Goal: Book appointment/travel/reservation

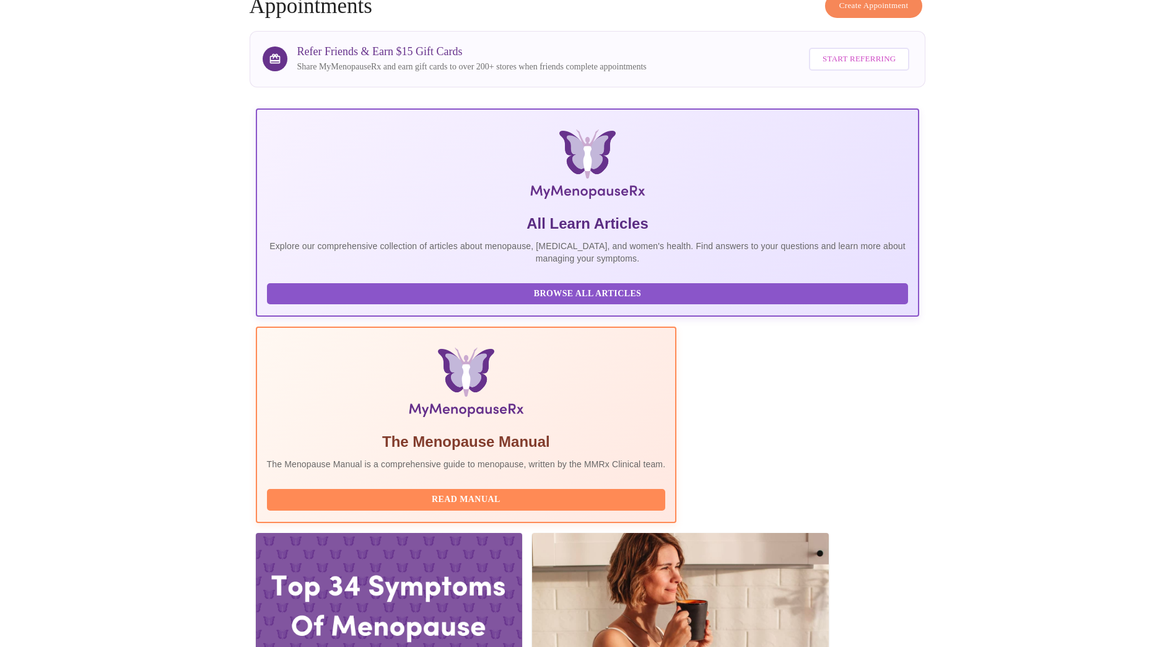
scroll to position [248, 0]
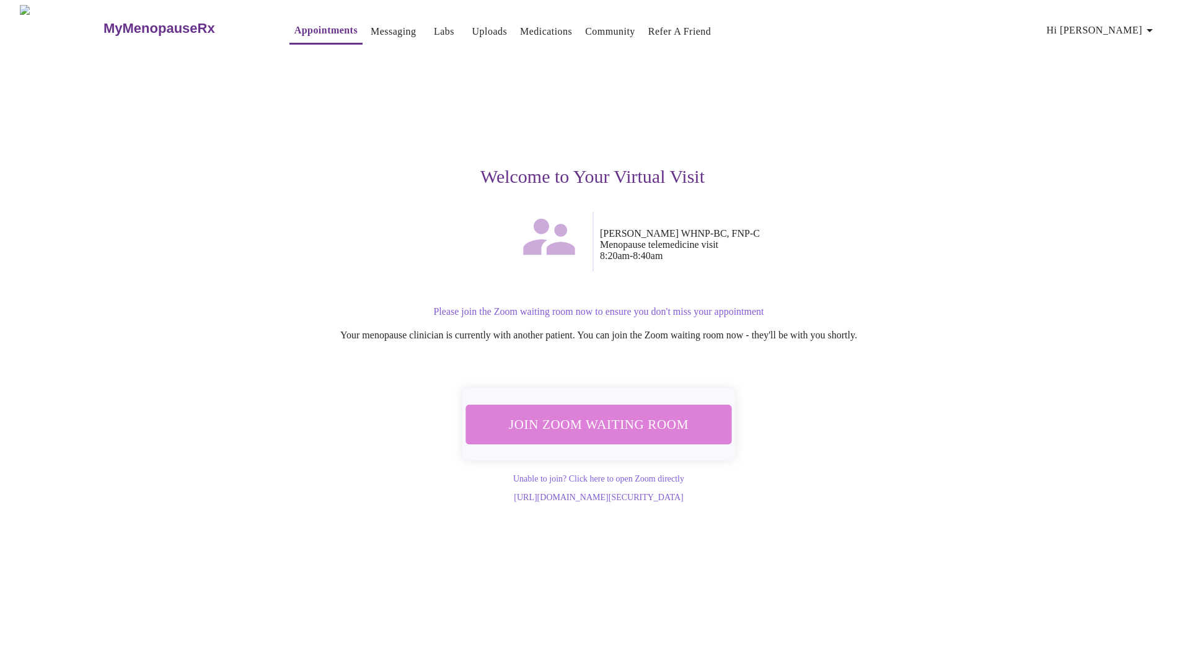
click at [629, 424] on span "Join Zoom Waiting Room" at bounding box center [598, 425] width 239 height 24
